Goal: Task Accomplishment & Management: Complete application form

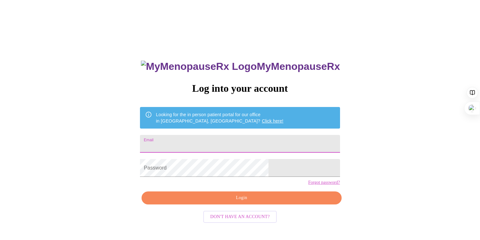
click at [229, 135] on input "Email" at bounding box center [240, 144] width 200 height 18
click at [228, 139] on input "Email" at bounding box center [240, 144] width 200 height 18
type input "[EMAIL_ADDRESS][DOMAIN_NAME]"
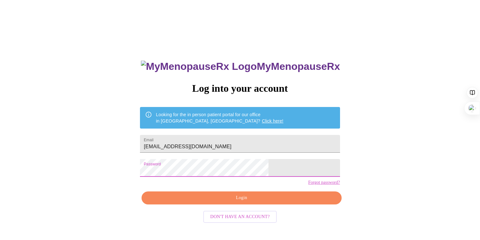
click at [236, 202] on span "Login" at bounding box center [241, 198] width 185 height 8
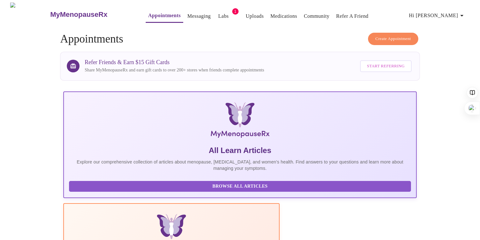
click at [400, 35] on span "Create Appointment" at bounding box center [393, 38] width 36 height 7
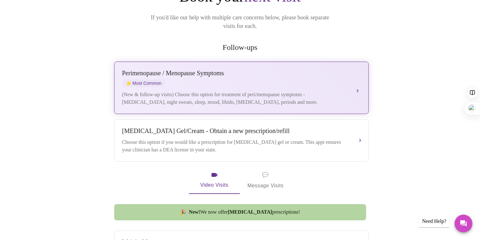
scroll to position [92, 0]
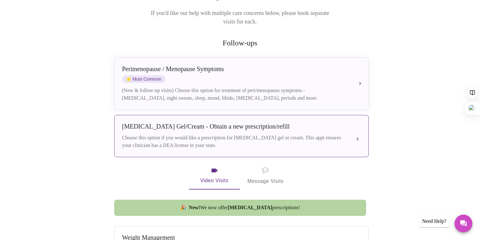
click at [246, 127] on div "[MEDICAL_DATA] Gel/Cream - Obtain a new prescription/refill Choose this option …" at bounding box center [241, 136] width 239 height 26
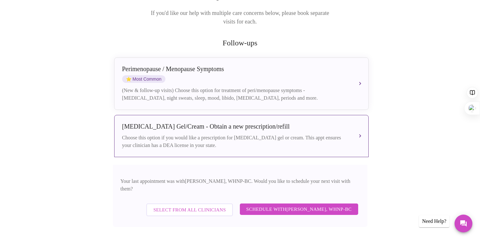
click at [269, 205] on span "Schedule with [PERSON_NAME], WHNP-BC" at bounding box center [299, 209] width 106 height 8
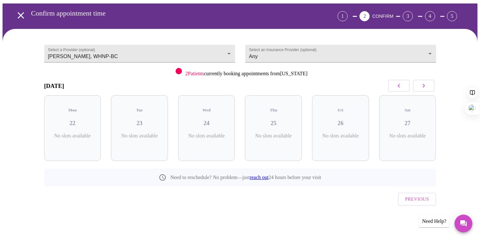
scroll to position [10, 0]
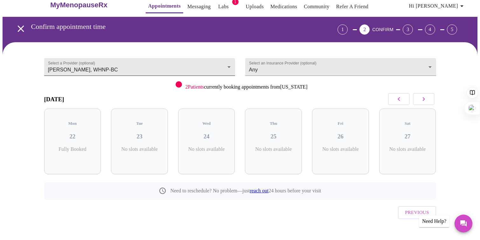
click at [115, 56] on body "MyMenopauseRx Appointments Messaging Labs 1 Uploads Medications Community Refer…" at bounding box center [240, 122] width 475 height 258
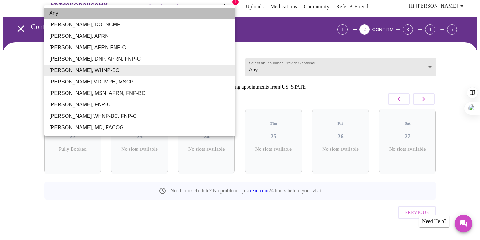
click at [56, 13] on li "Any" at bounding box center [139, 13] width 191 height 11
type input "Any"
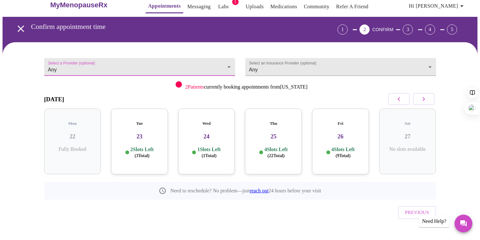
click at [20, 25] on icon "open drawer" at bounding box center [20, 28] width 11 height 11
